Goal: Task Accomplishment & Management: Complete application form

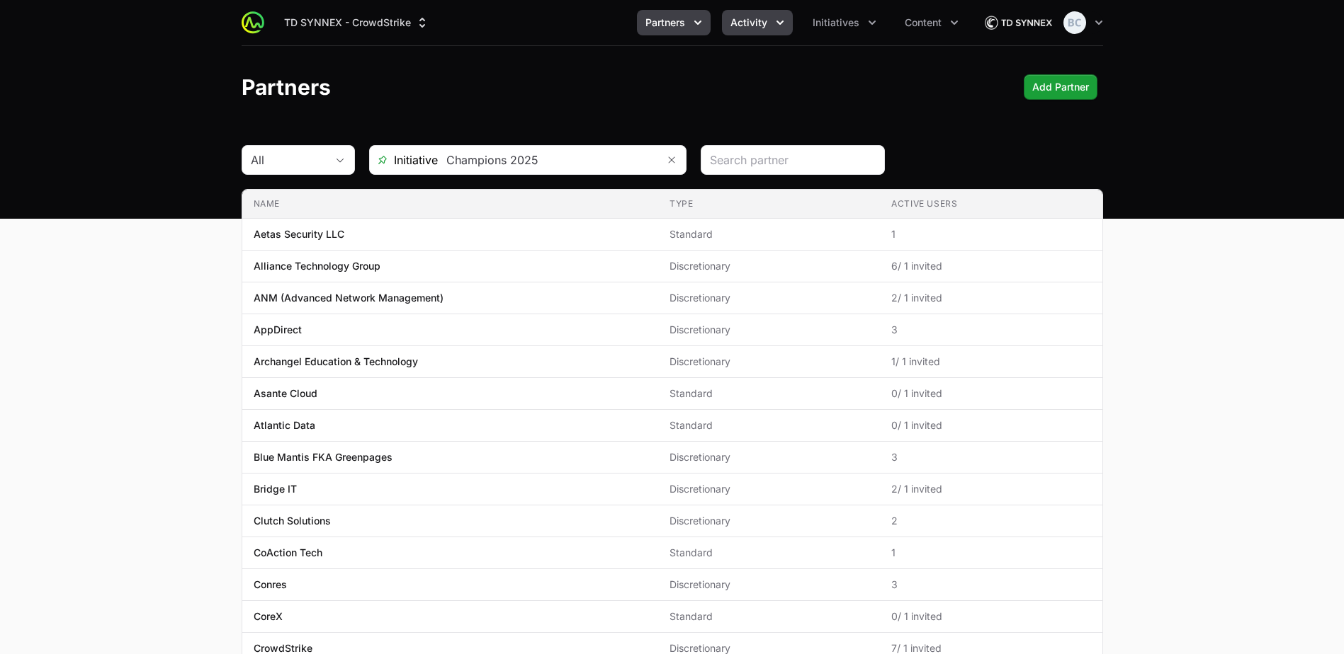
click at [792, 16] on ul "Partners Activity Initiatives Content" at bounding box center [802, 22] width 330 height 25
click at [761, 22] on span "Activity" at bounding box center [748, 23] width 37 height 14
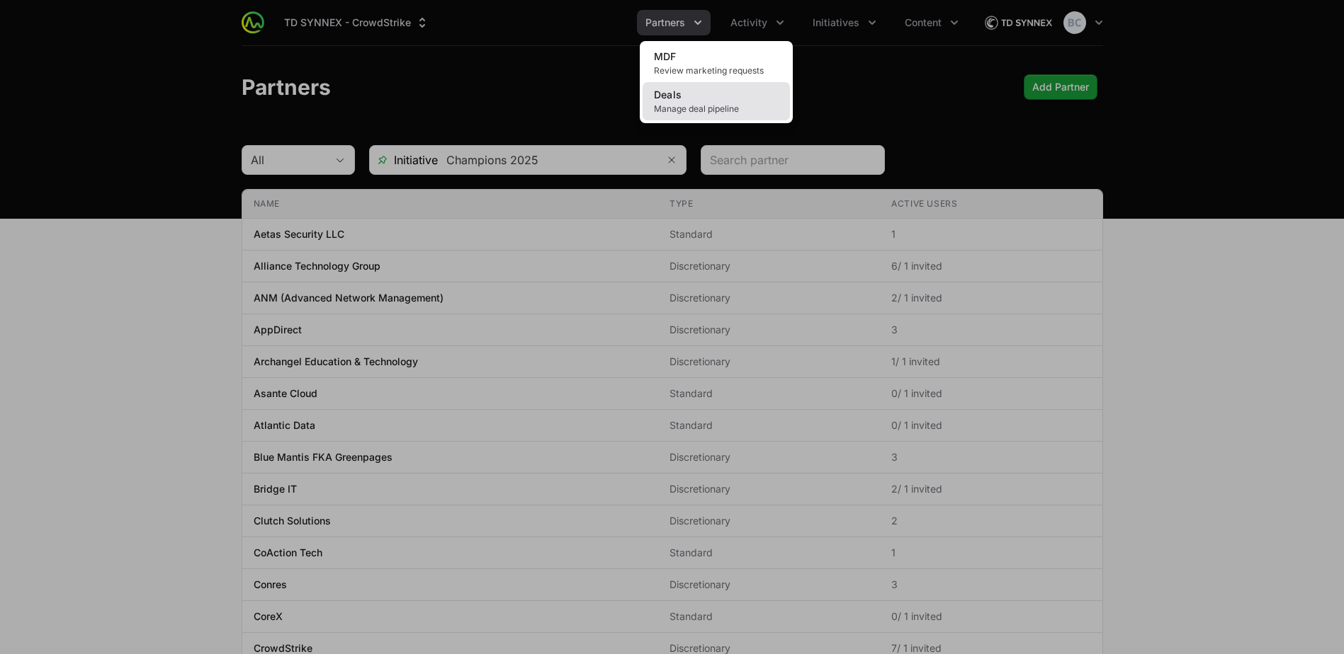
click at [747, 106] on span "Manage deal pipeline" at bounding box center [716, 108] width 125 height 11
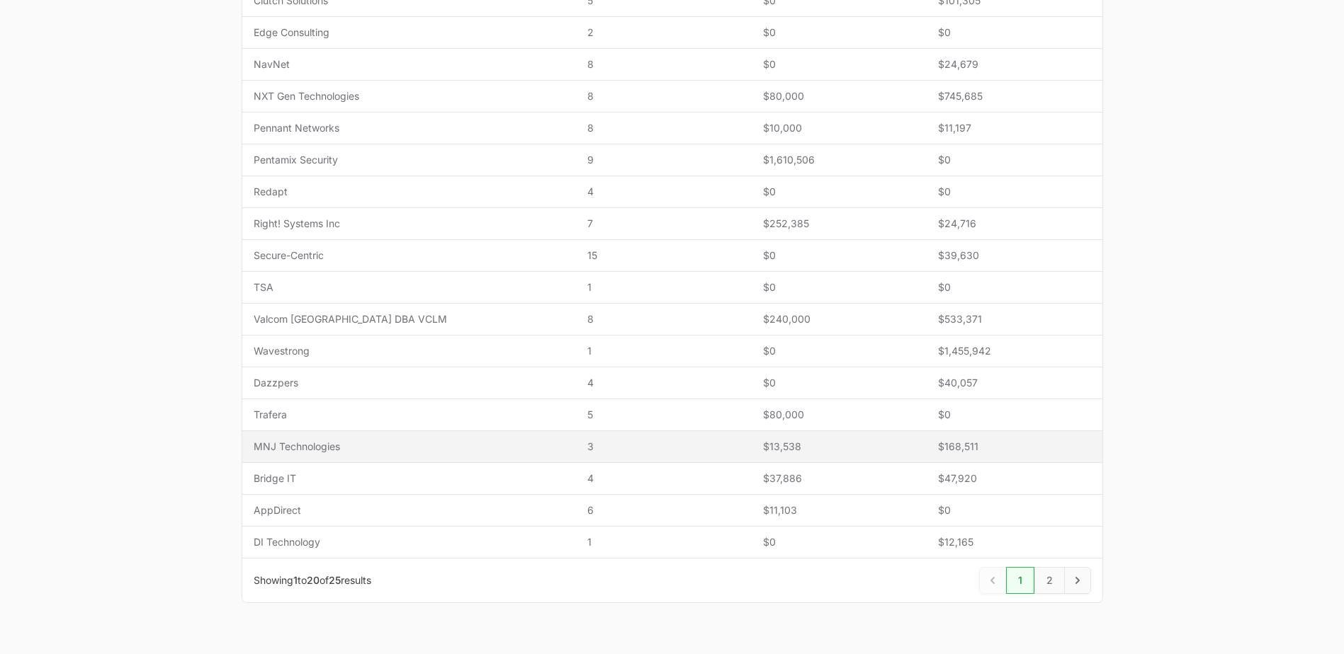
scroll to position [464, 0]
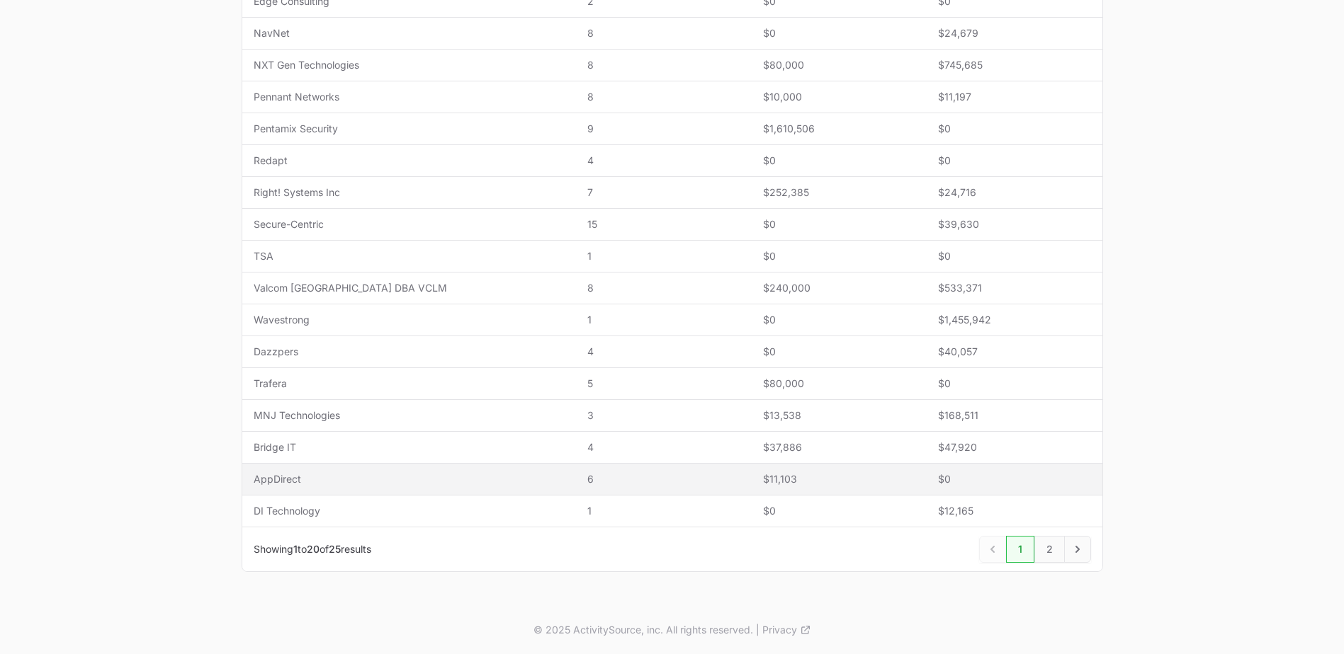
click at [372, 482] on span "AppDirect" at bounding box center [410, 479] width 312 height 14
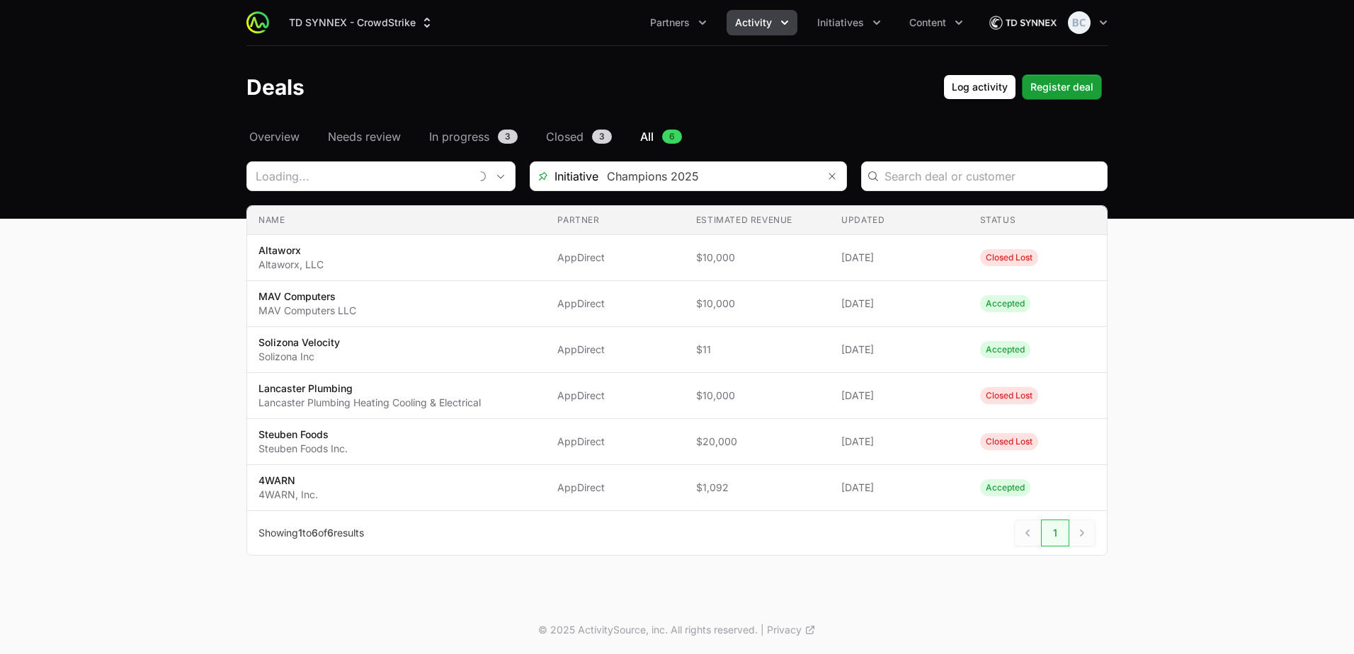
type input "AppDirect"
click at [1080, 86] on span "Register deal" at bounding box center [1062, 87] width 63 height 17
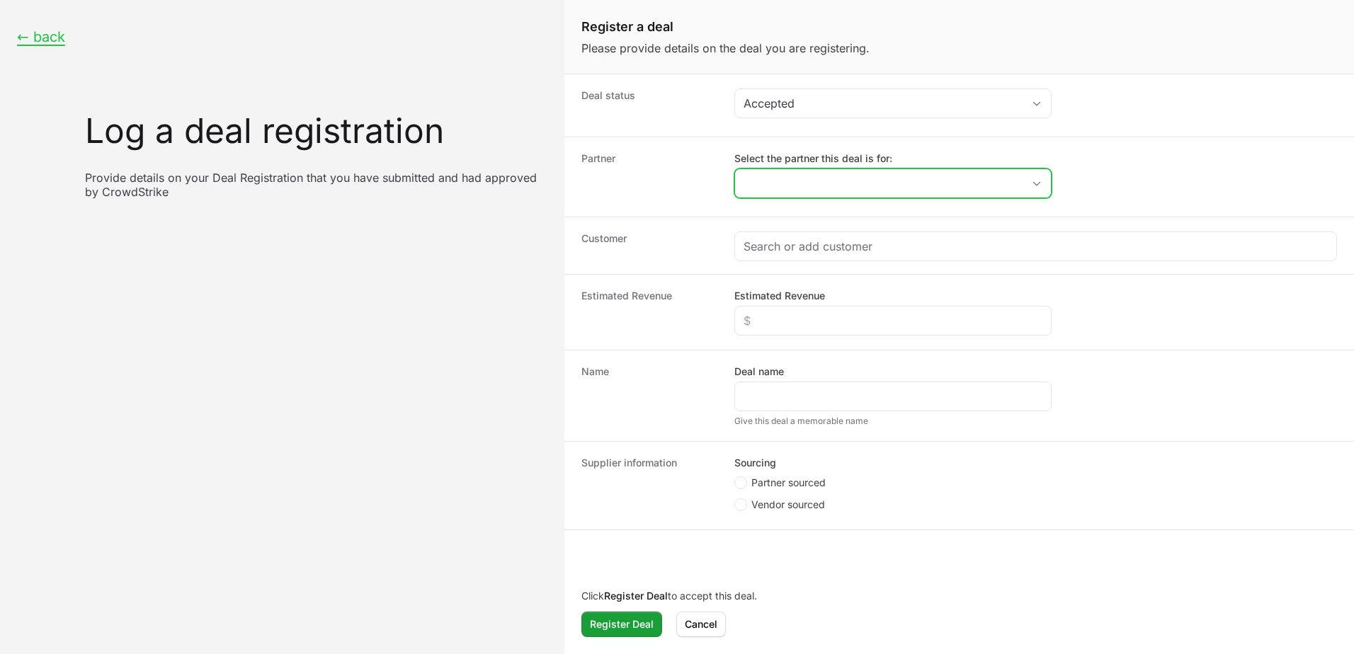
click at [812, 185] on input "Select the partner this deal is for:" at bounding box center [879, 183] width 288 height 28
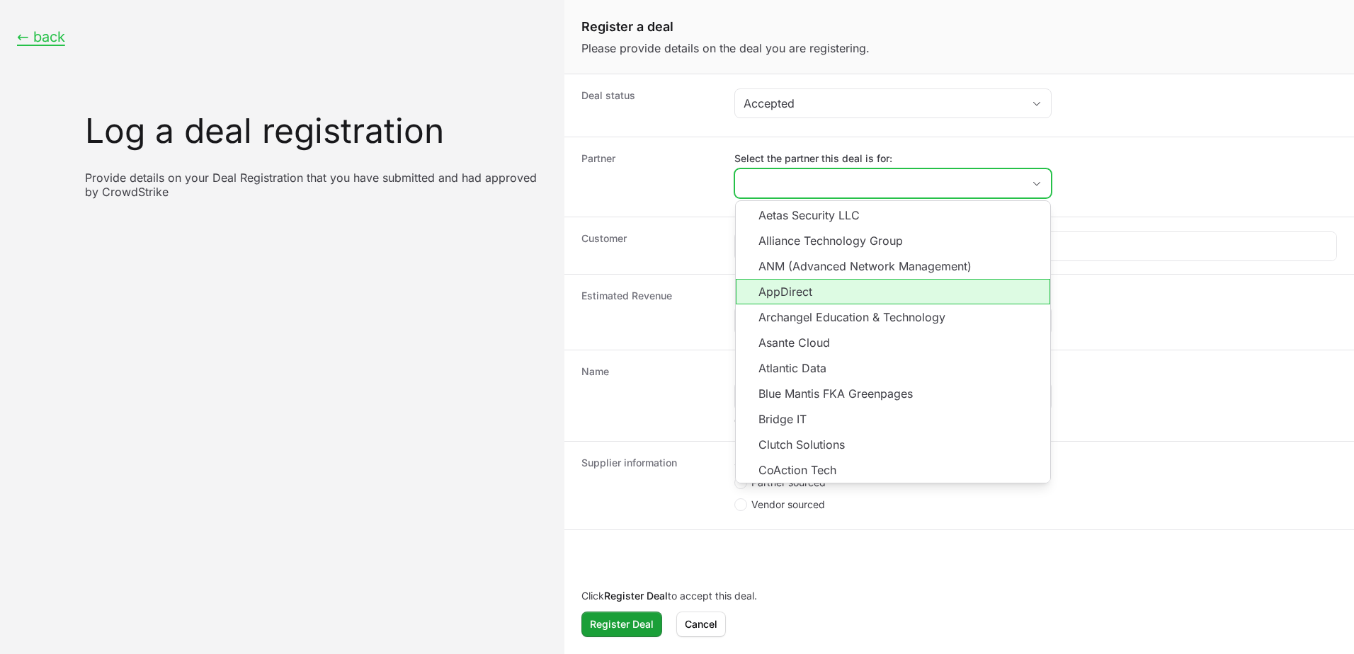
click at [839, 298] on li "AppDirect" at bounding box center [893, 291] width 314 height 25
type input "AppDirect"
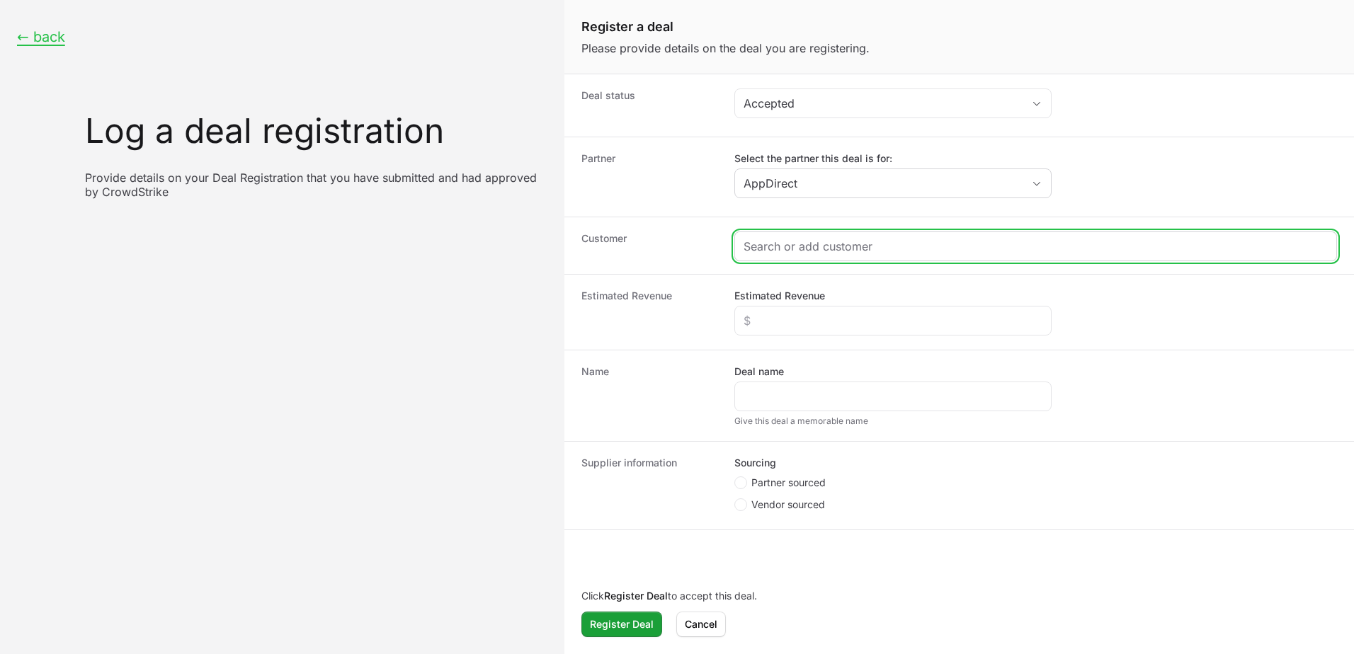
click at [778, 241] on input "Create activity form" at bounding box center [1036, 246] width 584 height 17
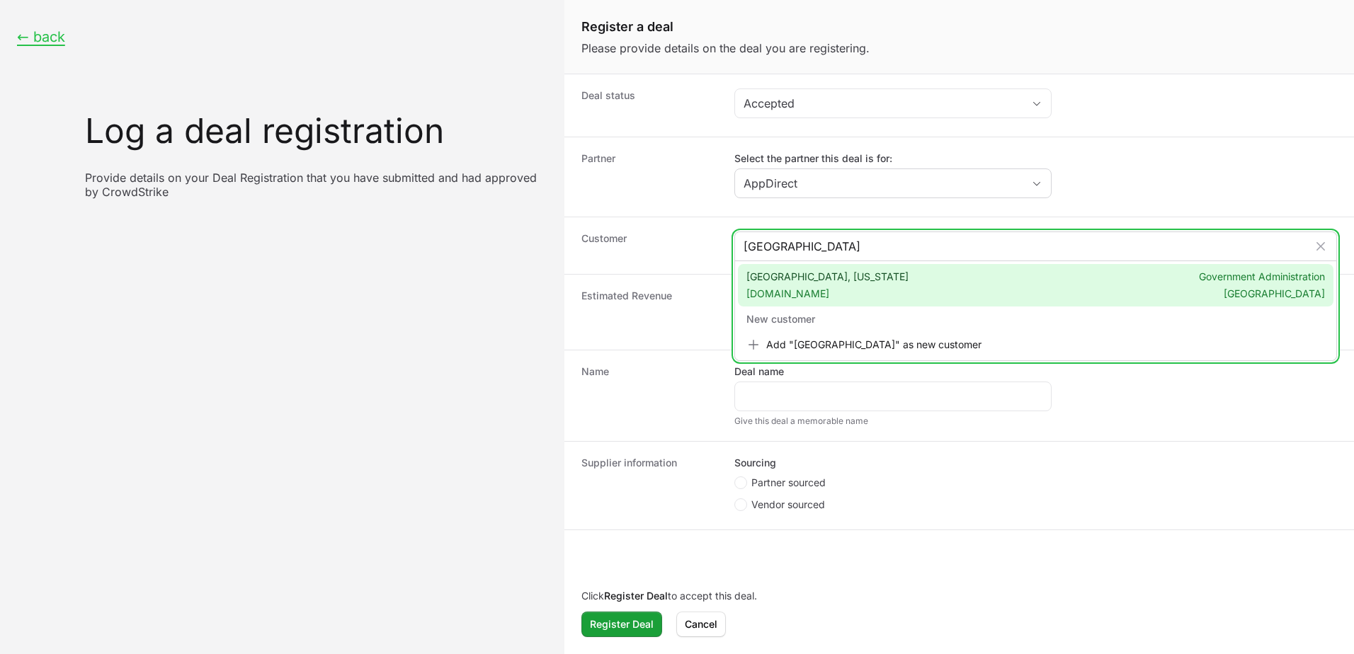
type input "Oakland County"
click at [846, 296] on span "oakgov.com" at bounding box center [828, 294] width 162 height 14
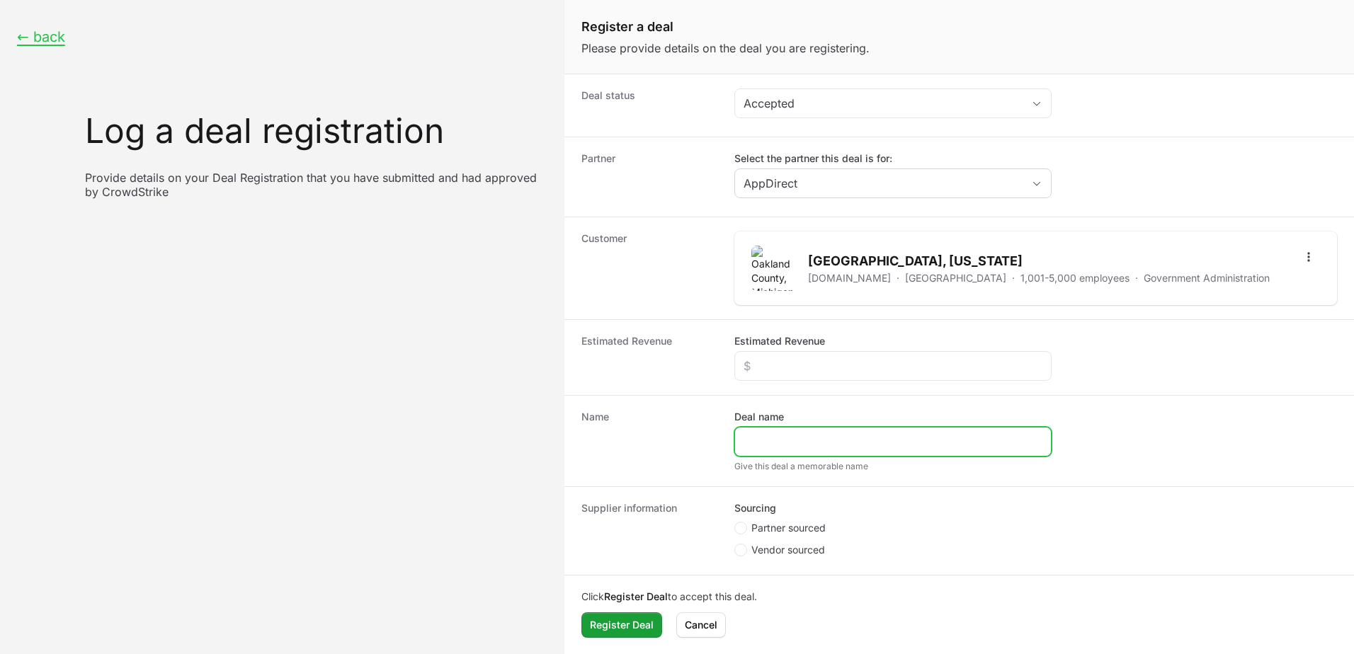
click at [763, 444] on input "Deal name" at bounding box center [893, 441] width 299 height 17
type input "Oakland County, Michigan"
click at [766, 540] on ul "Partner sourced Vendor sourced" at bounding box center [892, 541] width 317 height 40
click at [760, 531] on span "Partner sourced" at bounding box center [788, 528] width 74 height 14
click at [736, 523] on input "Partner sourced" at bounding box center [734, 522] width 1 height 1
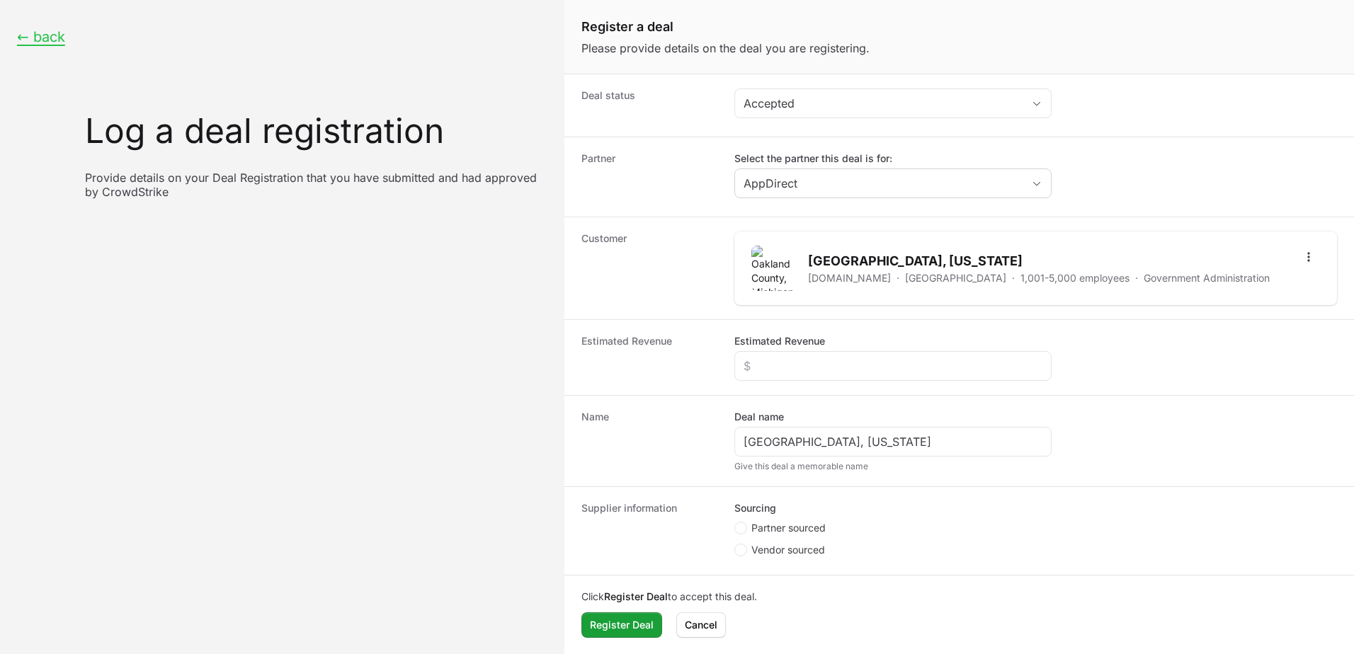
radio input "true"
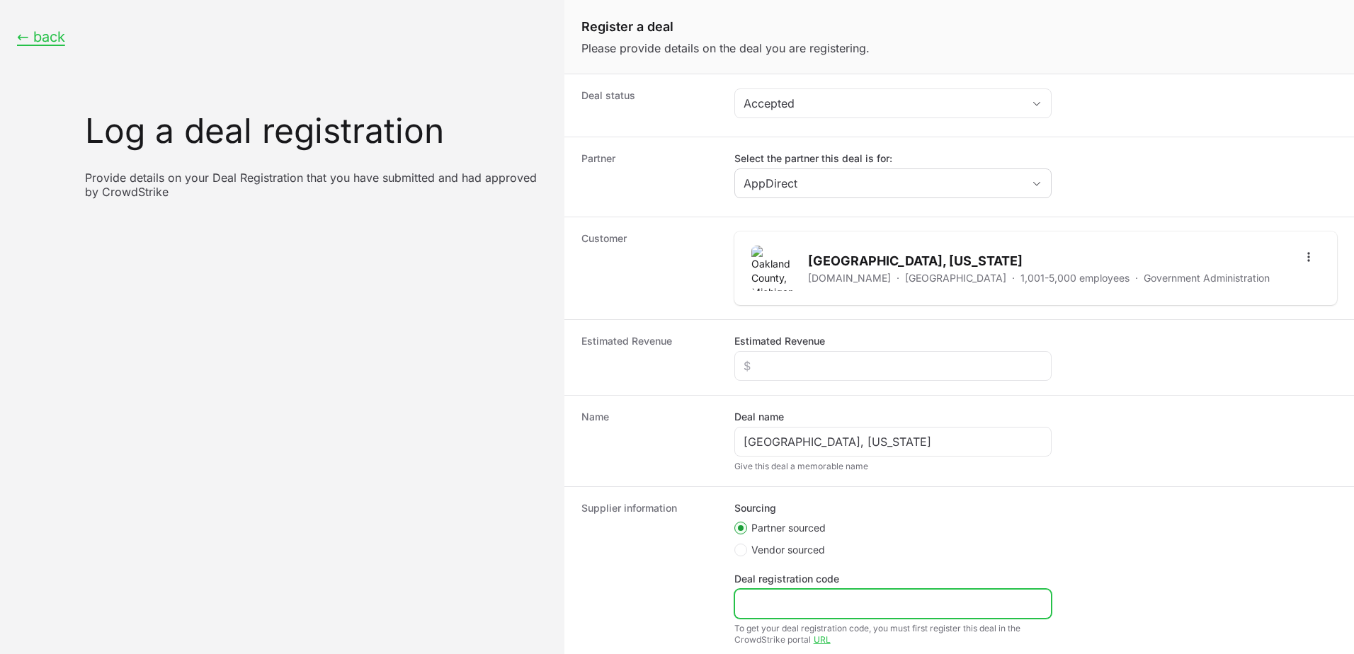
click at [762, 601] on input "Deal registration code" at bounding box center [893, 604] width 299 height 17
paste input "$4,520"
drag, startPoint x: 783, startPoint y: 606, endPoint x: 696, endPoint y: 600, distance: 87.3
click at [696, 600] on div "Supplier information Sourcing Partner sourced Vendor sourced Deal registration …" at bounding box center [960, 574] width 790 height 174
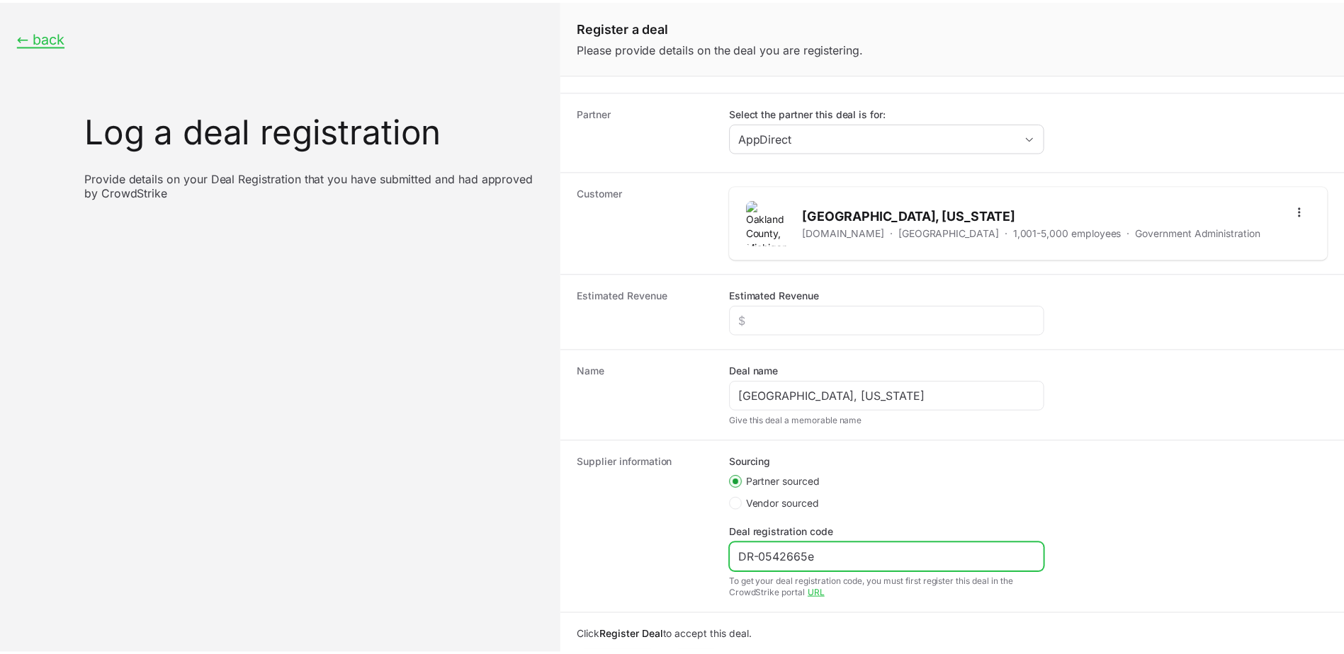
scroll to position [71, 0]
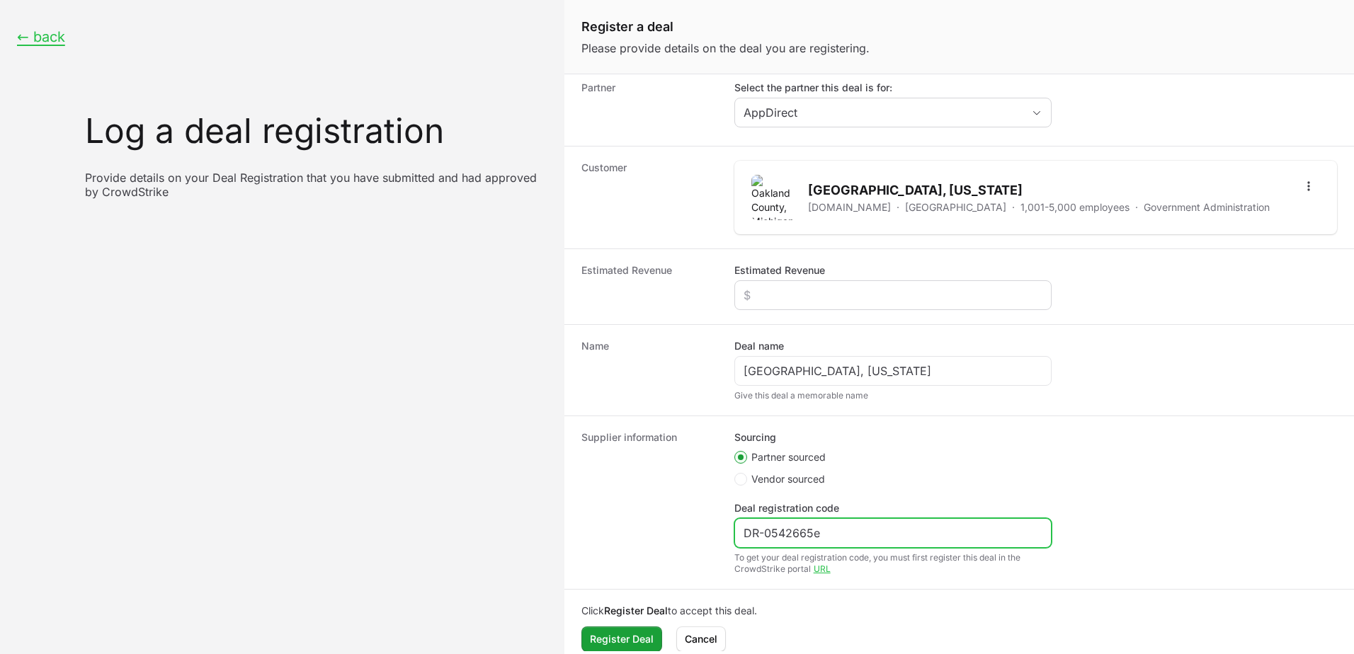
type input "DR-0542665e"
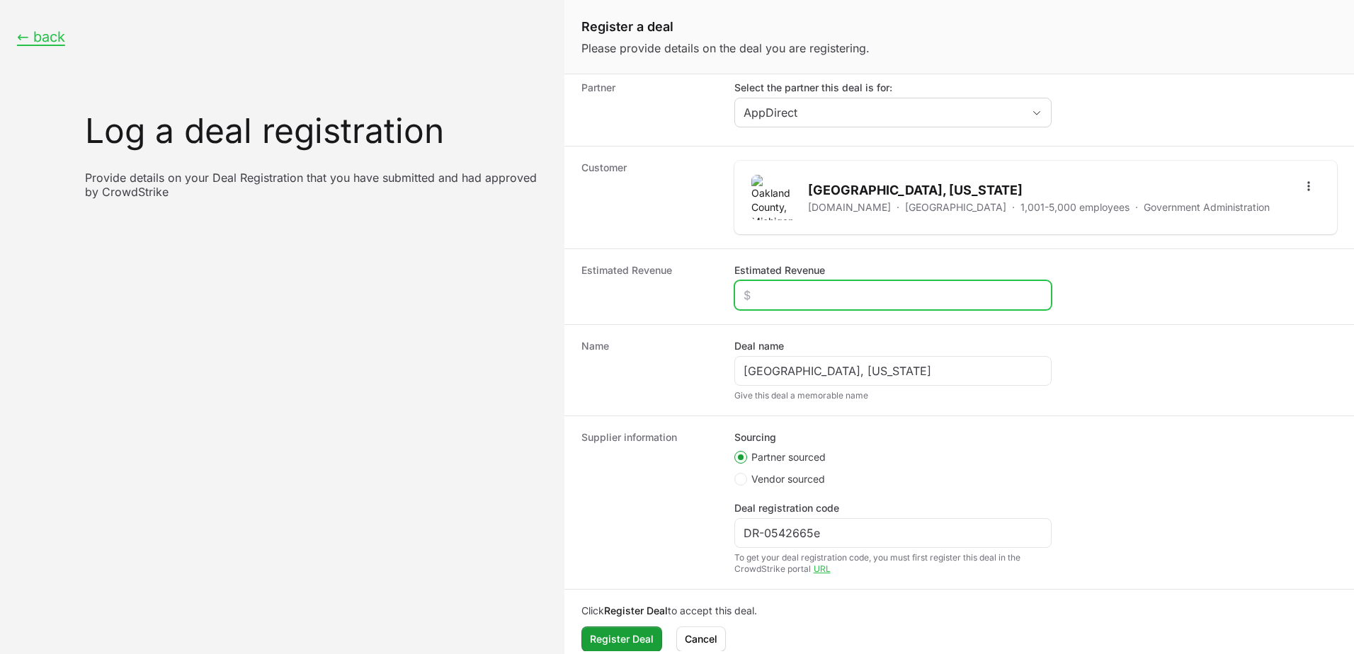
click at [772, 291] on input "Estimated Revenue" at bounding box center [893, 295] width 299 height 17
type input "$1,581,386"
click at [635, 642] on span "Register Deal" at bounding box center [622, 639] width 64 height 17
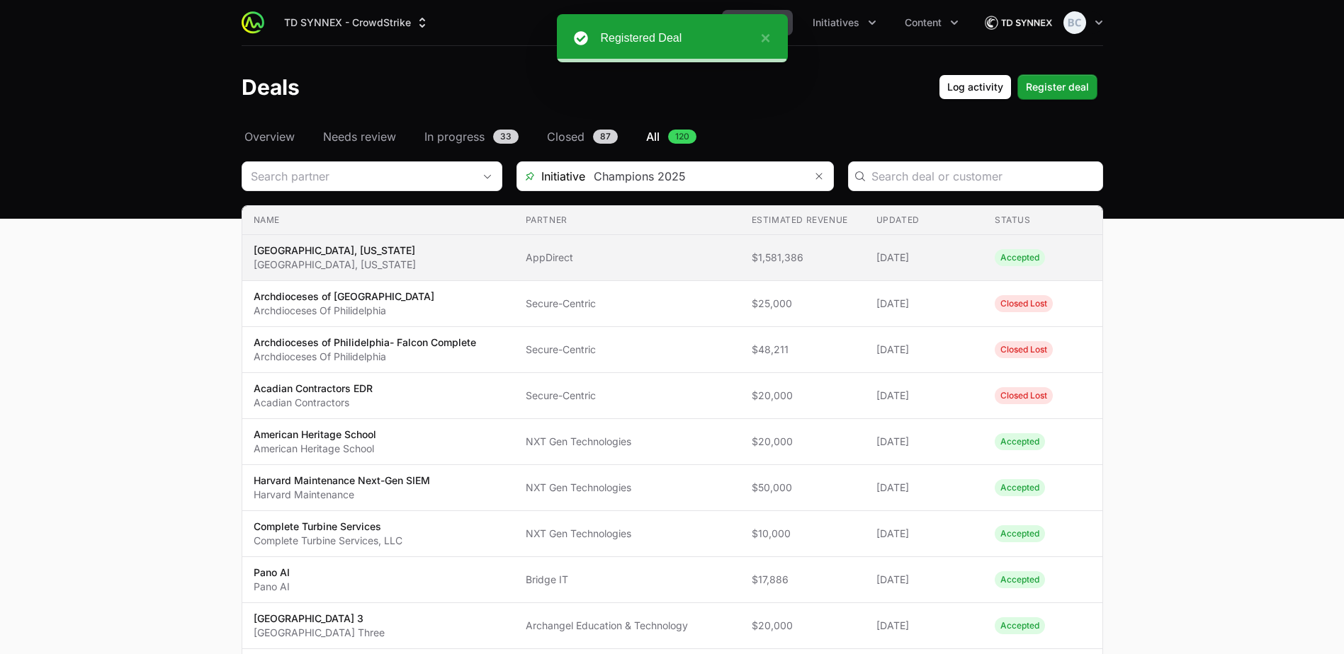
click at [694, 268] on td "Partner AppDirect" at bounding box center [627, 258] width 226 height 46
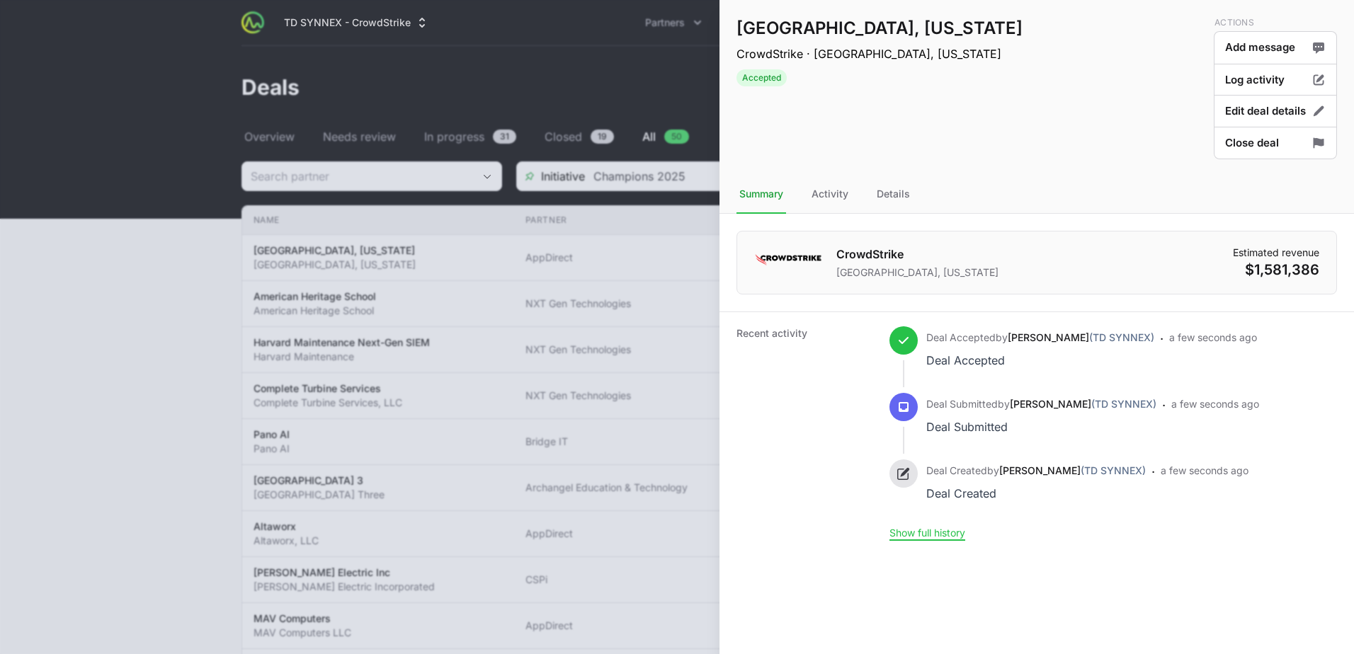
click at [306, 133] on div at bounding box center [677, 327] width 1354 height 654
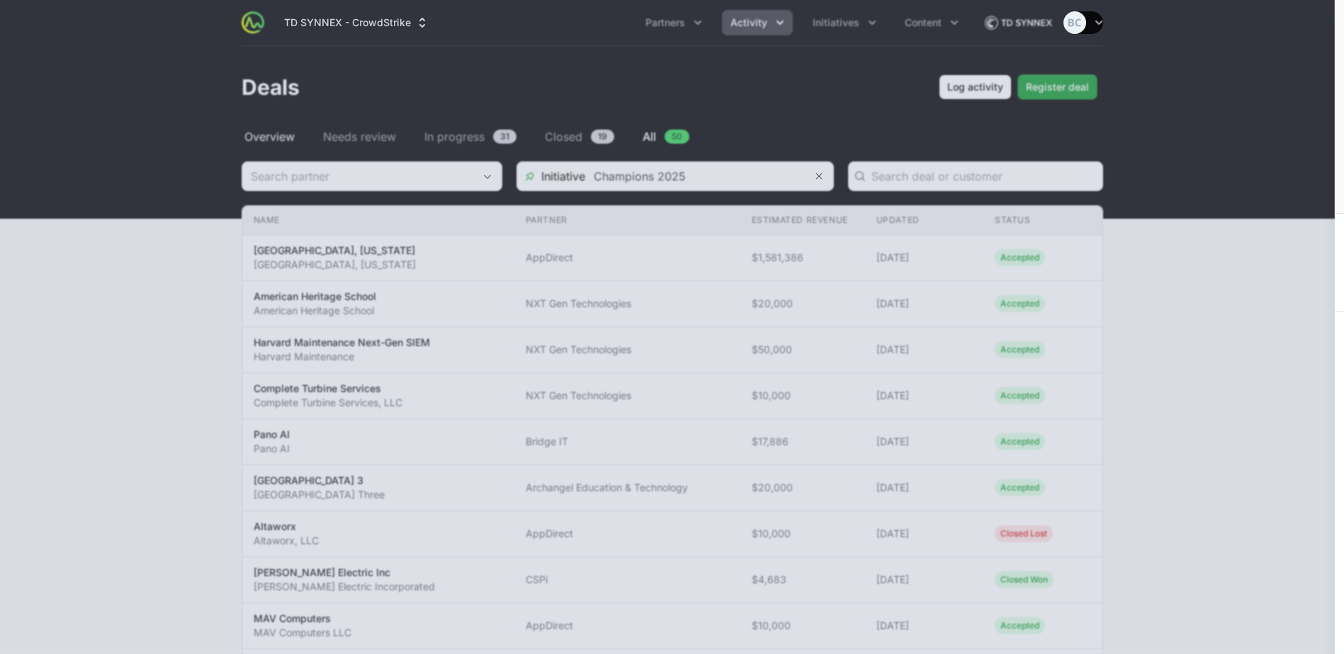
click at [284, 136] on span "Overview" at bounding box center [269, 136] width 50 height 17
